Goal: Task Accomplishment & Management: Use online tool/utility

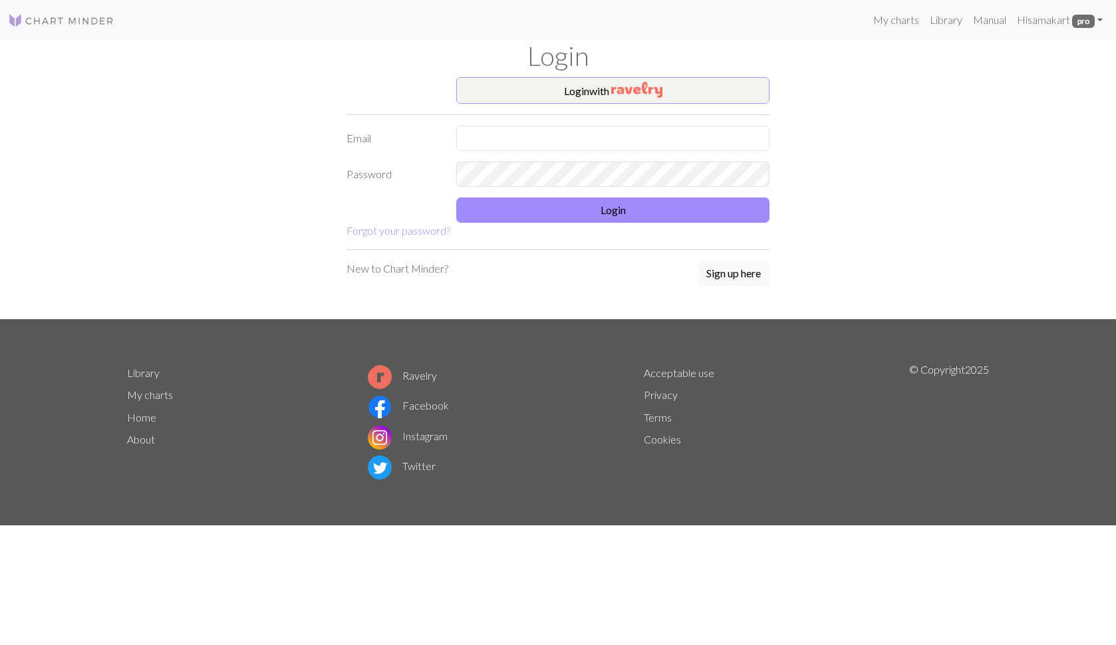
click at [619, 91] on img "button" at bounding box center [636, 90] width 51 height 16
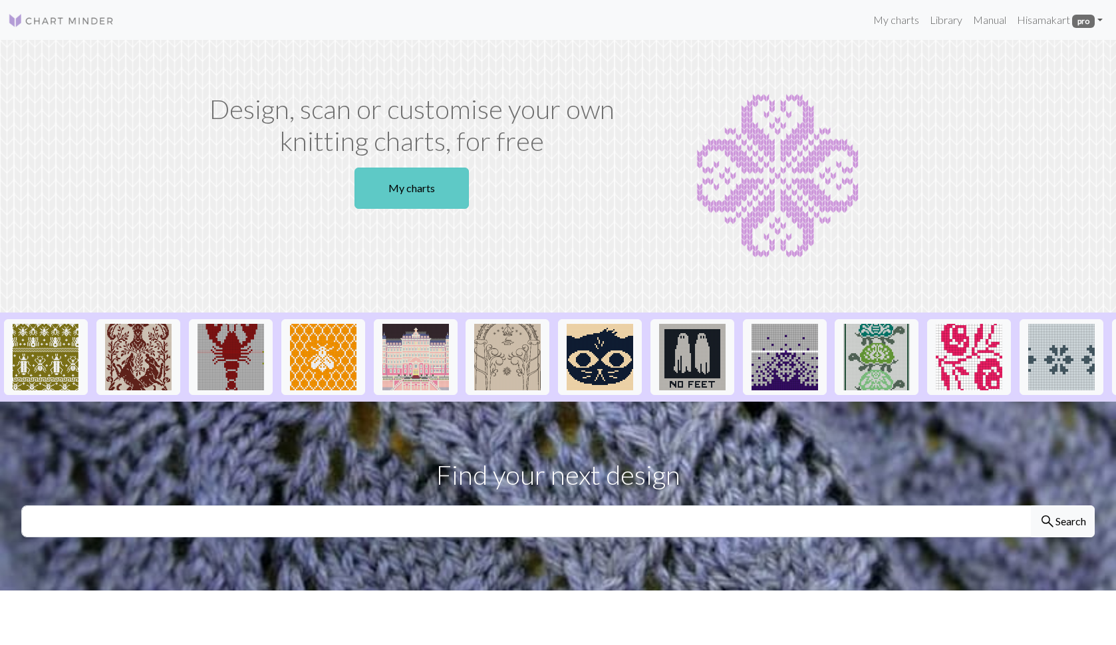
click at [392, 186] on link "My charts" at bounding box center [412, 188] width 114 height 41
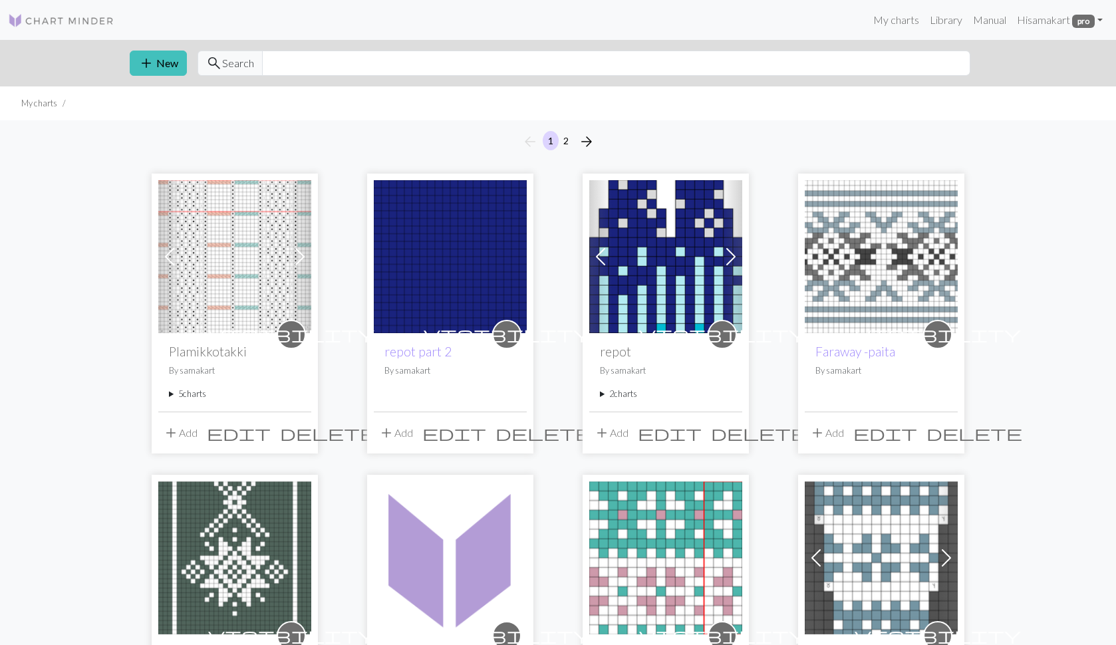
click at [173, 396] on summary "5 charts" at bounding box center [235, 394] width 132 height 13
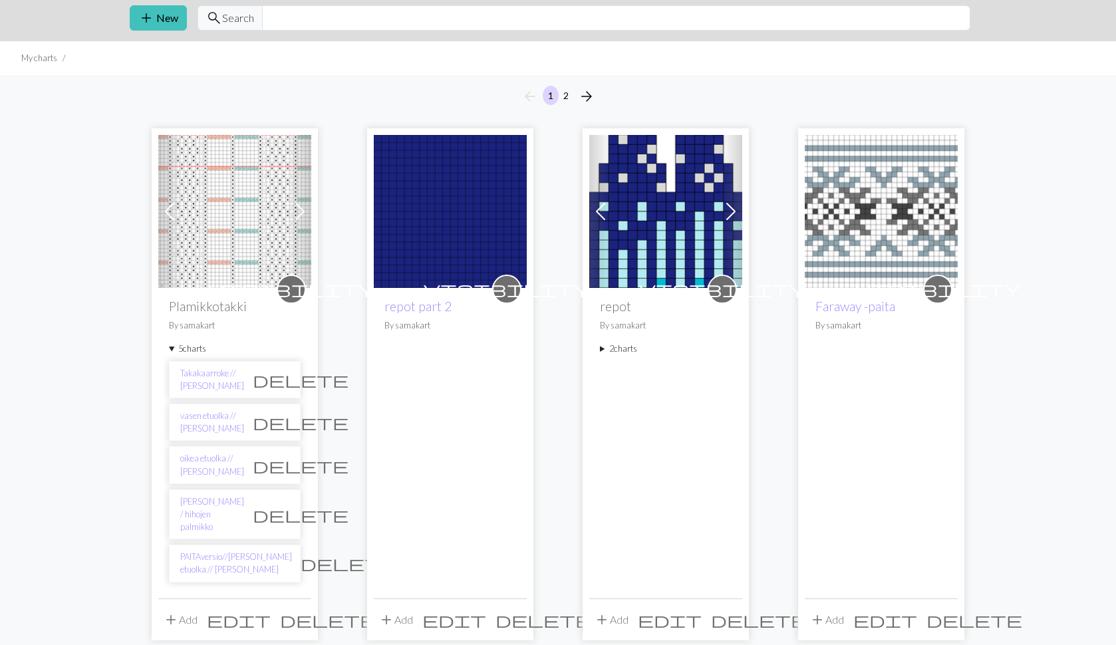
scroll to position [51, 0]
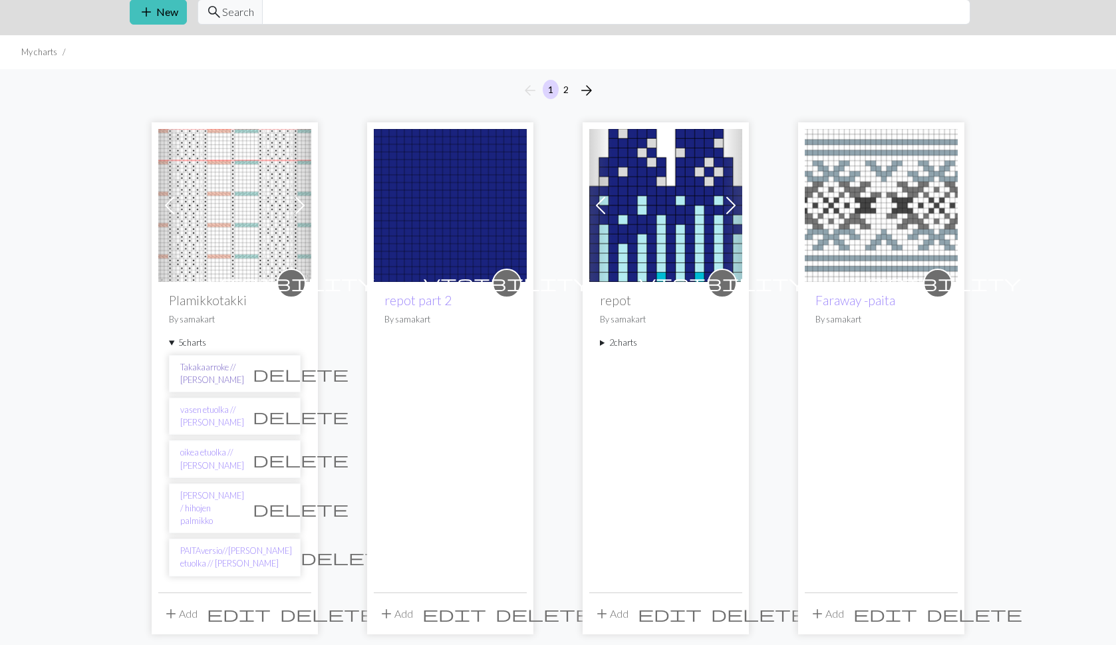
click at [208, 373] on link "Takakaarroke // [PERSON_NAME]" at bounding box center [212, 373] width 64 height 25
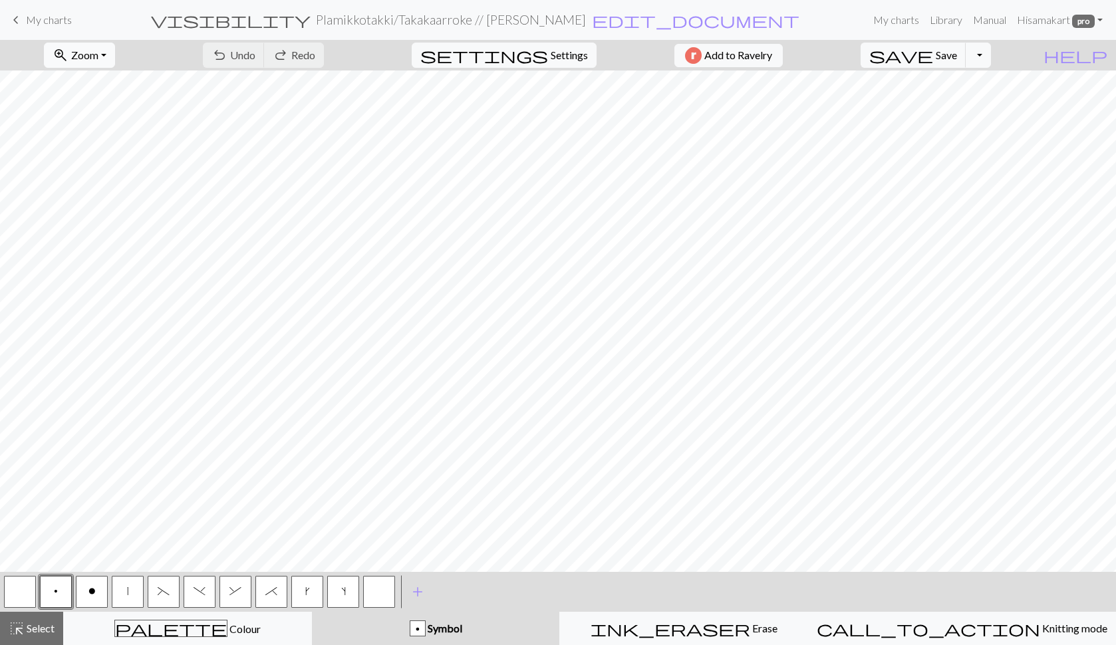
click at [98, 56] on span "Zoom" at bounding box center [84, 55] width 27 height 13
click at [103, 80] on button "Fit all" at bounding box center [97, 84] width 105 height 21
